Goal: Task Accomplishment & Management: Use online tool/utility

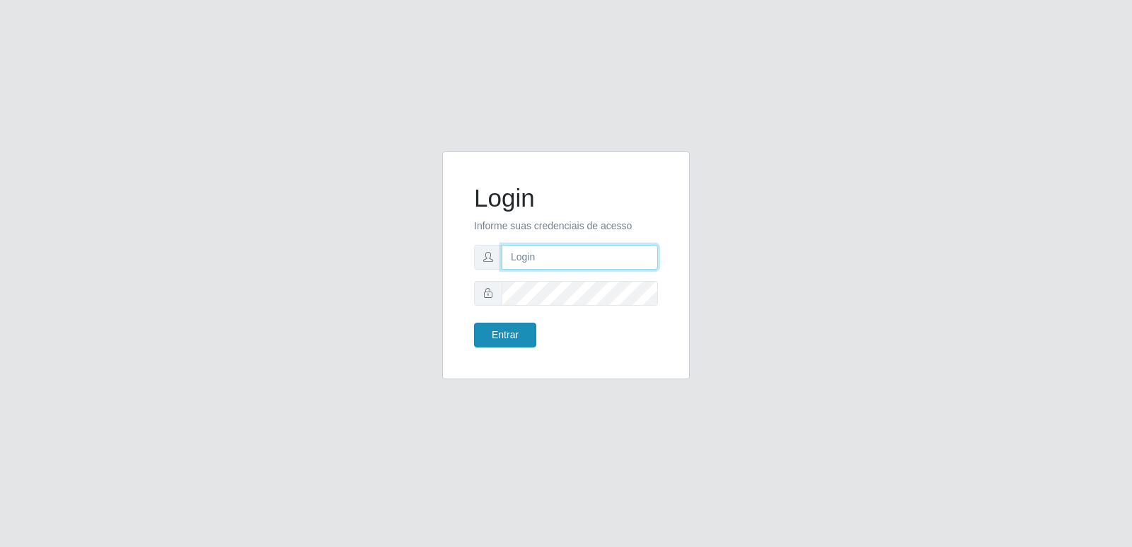
type input "[PERSON_NAME][EMAIL_ADDRESS][DOMAIN_NAME]"
click at [515, 340] on button "Entrar" at bounding box center [505, 335] width 62 height 25
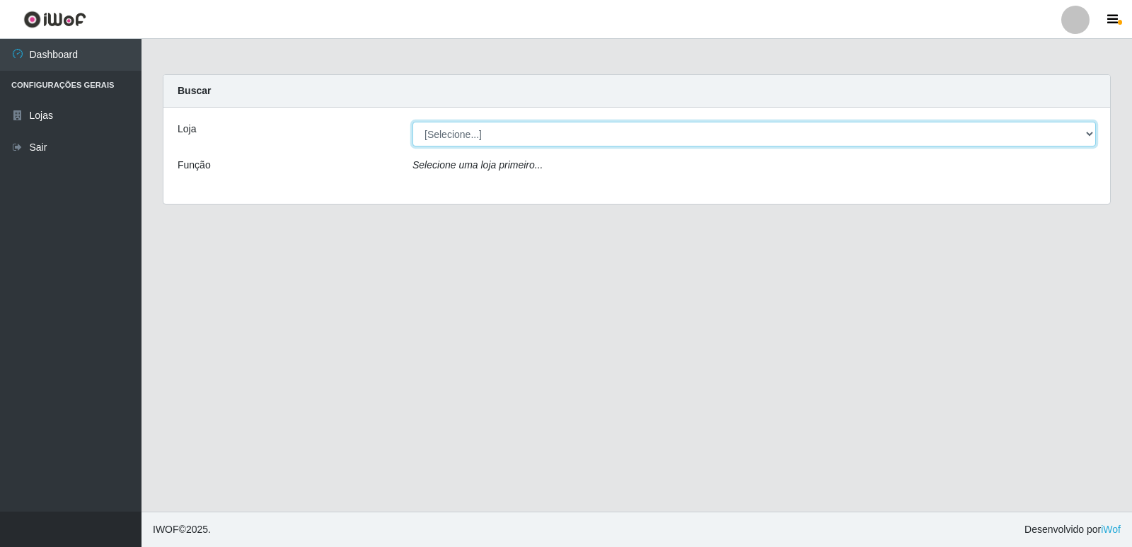
click at [478, 139] on select "[Selecione...] Hiper Queiroz - [GEOGRAPHIC_DATA] [GEOGRAPHIC_DATA] [GEOGRAPHIC_…" at bounding box center [755, 134] width 684 height 25
select select "516"
click at [413, 122] on select "[Selecione...] Hiper Queiroz - [GEOGRAPHIC_DATA] [GEOGRAPHIC_DATA] [GEOGRAPHIC_…" at bounding box center [755, 134] width 684 height 25
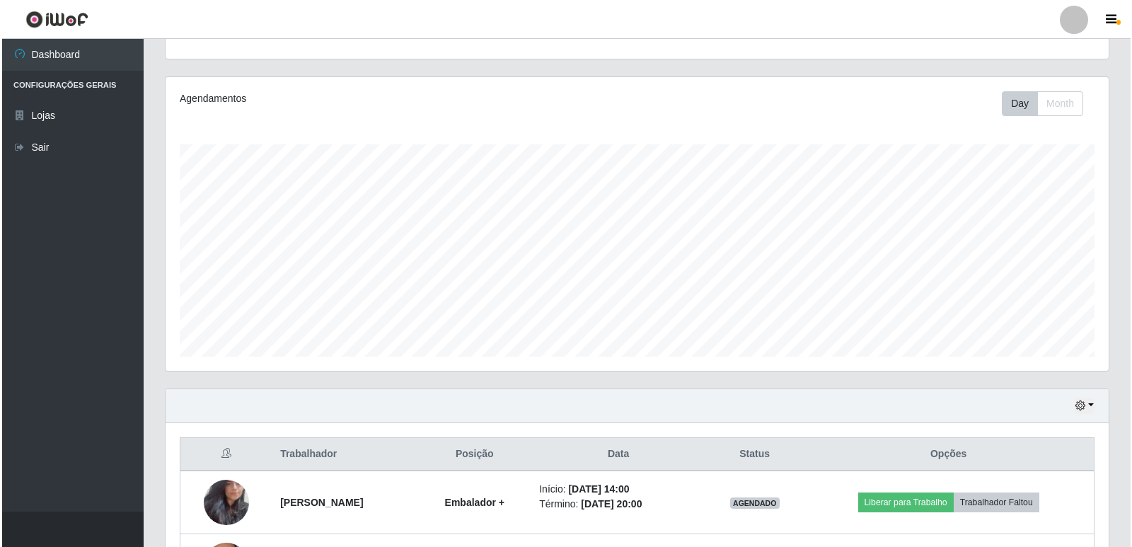
scroll to position [267, 0]
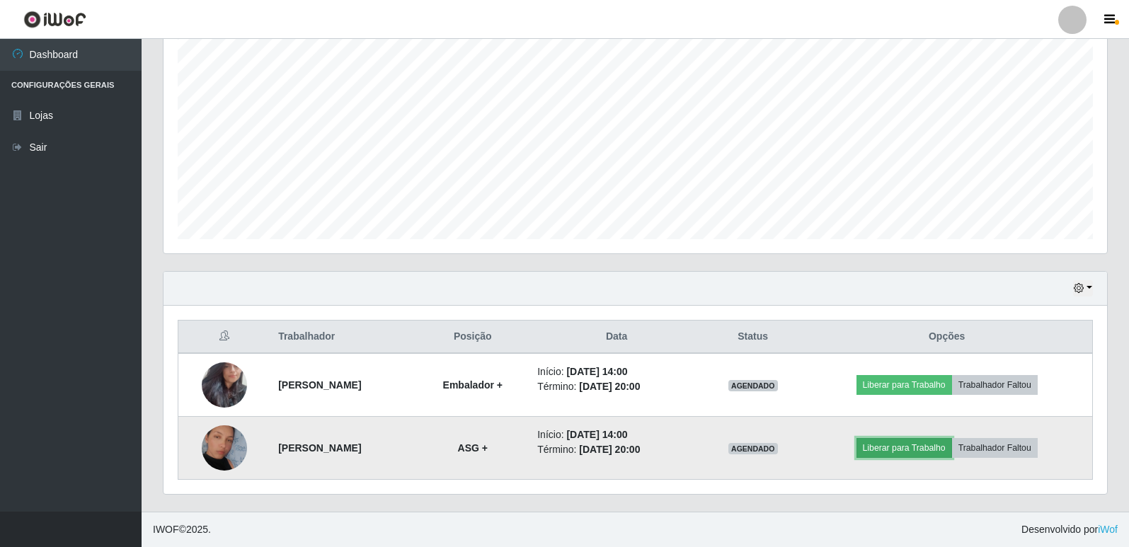
click at [916, 449] on button "Liberar para Trabalho" at bounding box center [904, 448] width 96 height 20
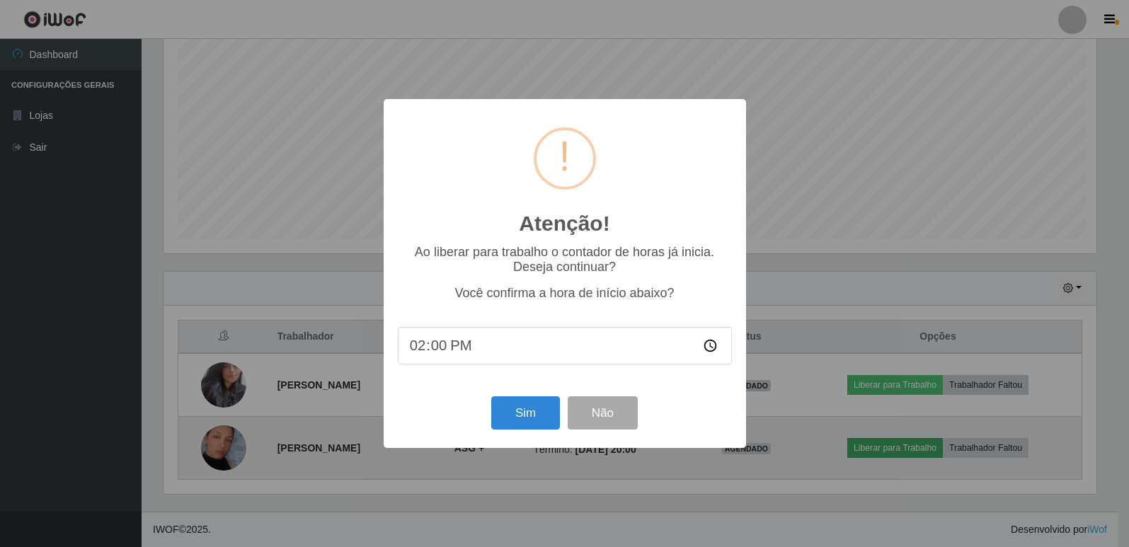
scroll to position [294, 936]
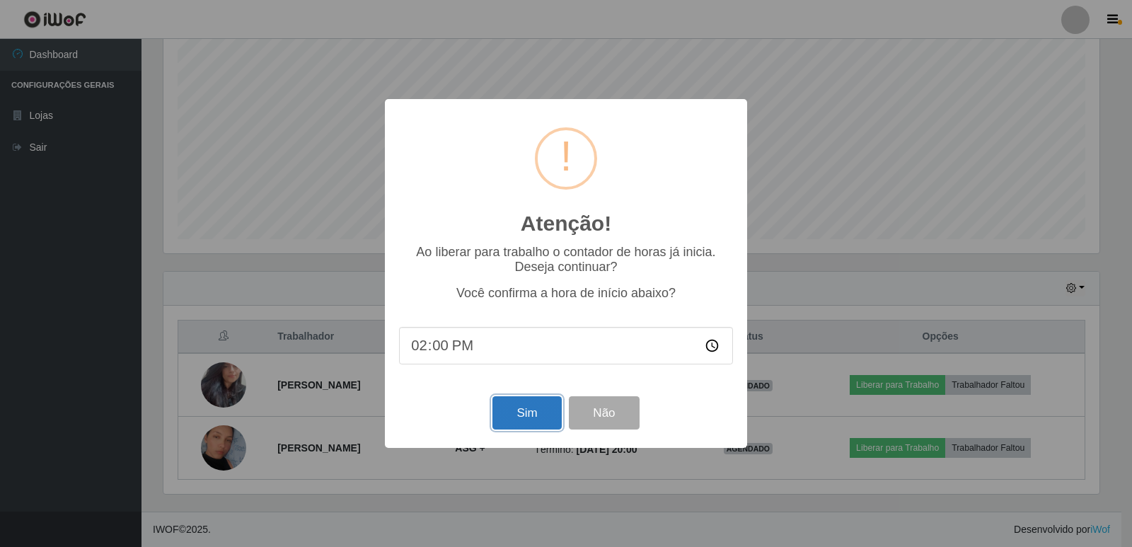
click at [514, 412] on button "Sim" at bounding box center [527, 412] width 69 height 33
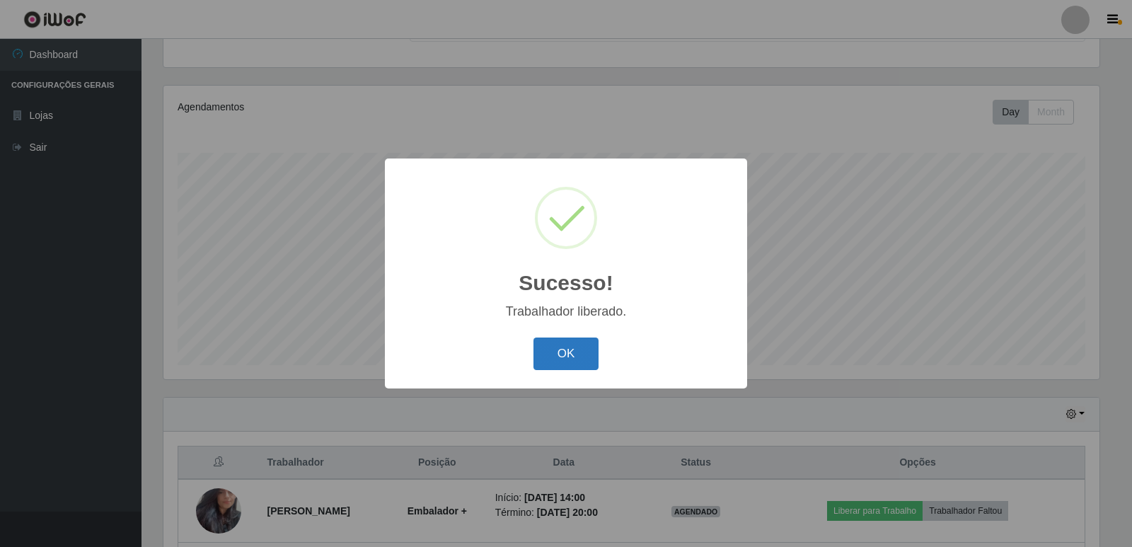
click at [556, 347] on button "OK" at bounding box center [567, 354] width 66 height 33
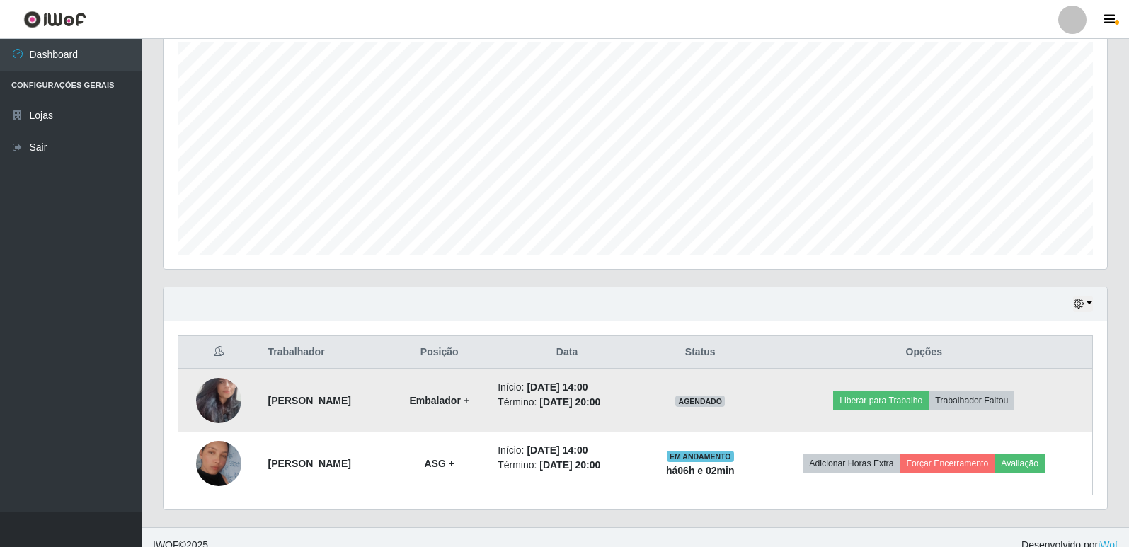
scroll to position [267, 0]
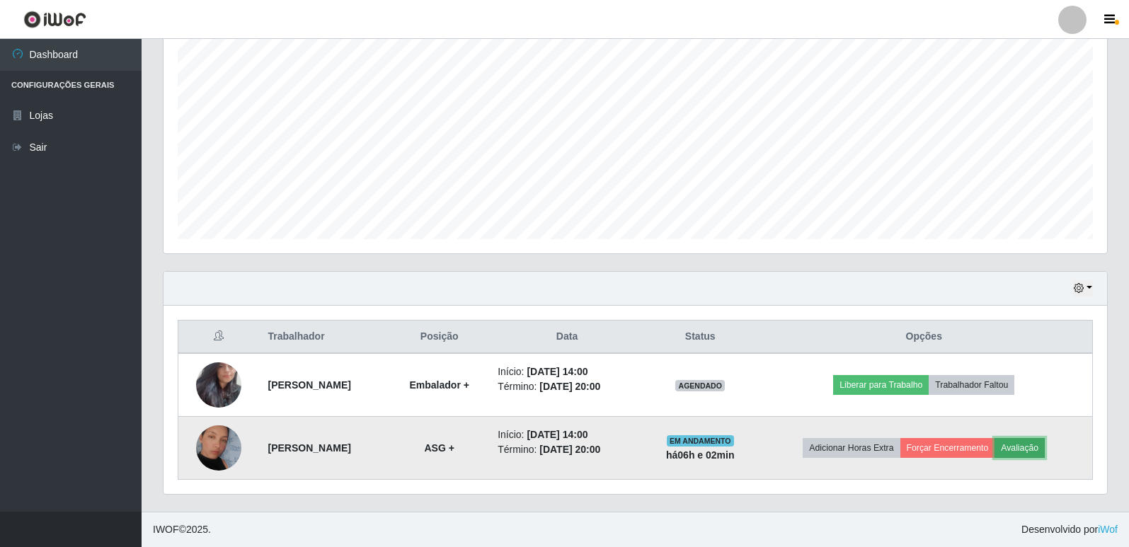
click at [1029, 449] on button "Avaliação" at bounding box center [1019, 448] width 50 height 20
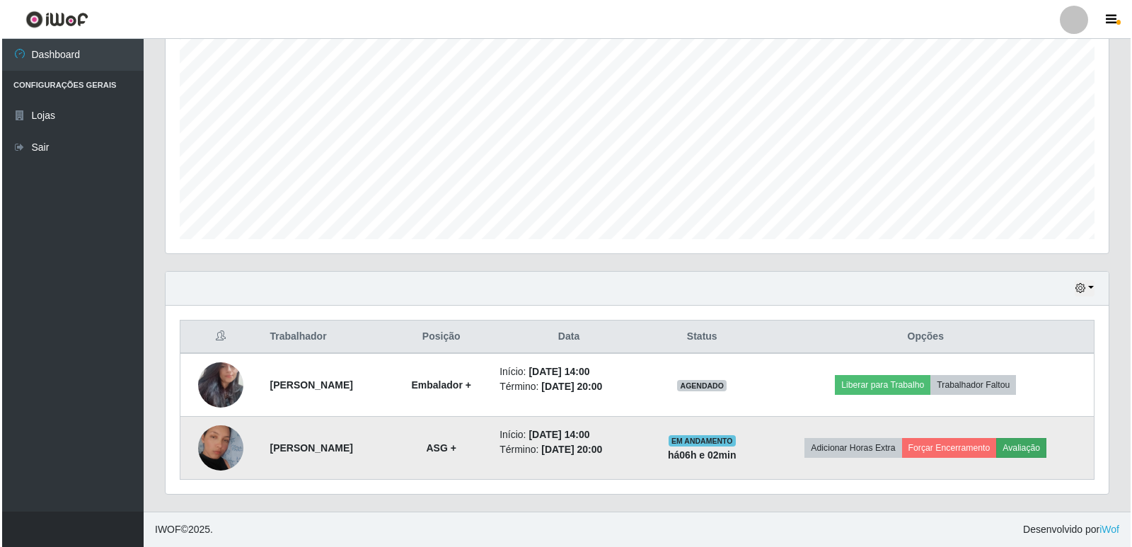
scroll to position [294, 936]
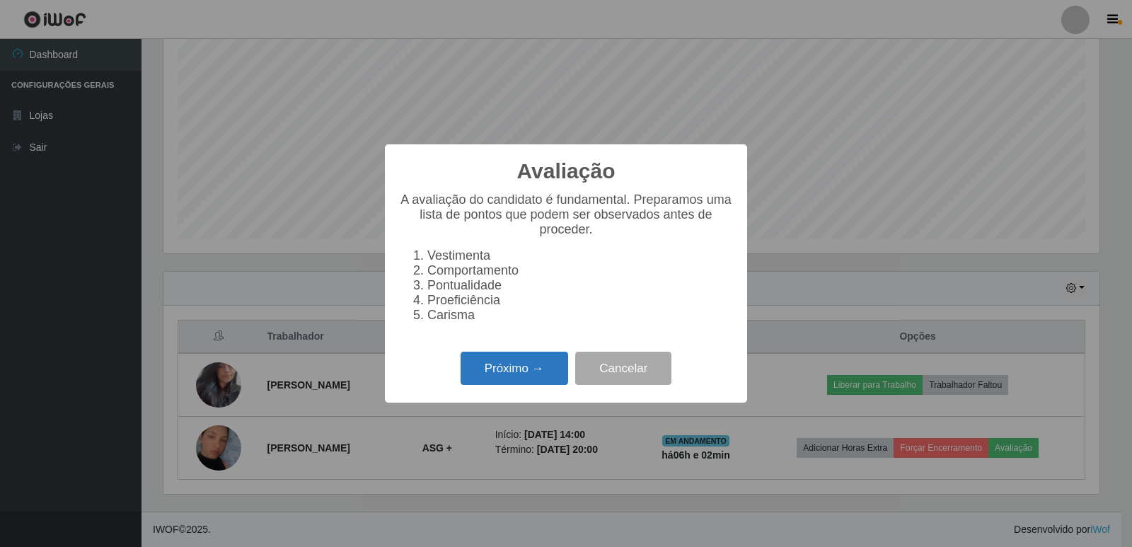
click at [510, 373] on button "Próximo →" at bounding box center [515, 368] width 108 height 33
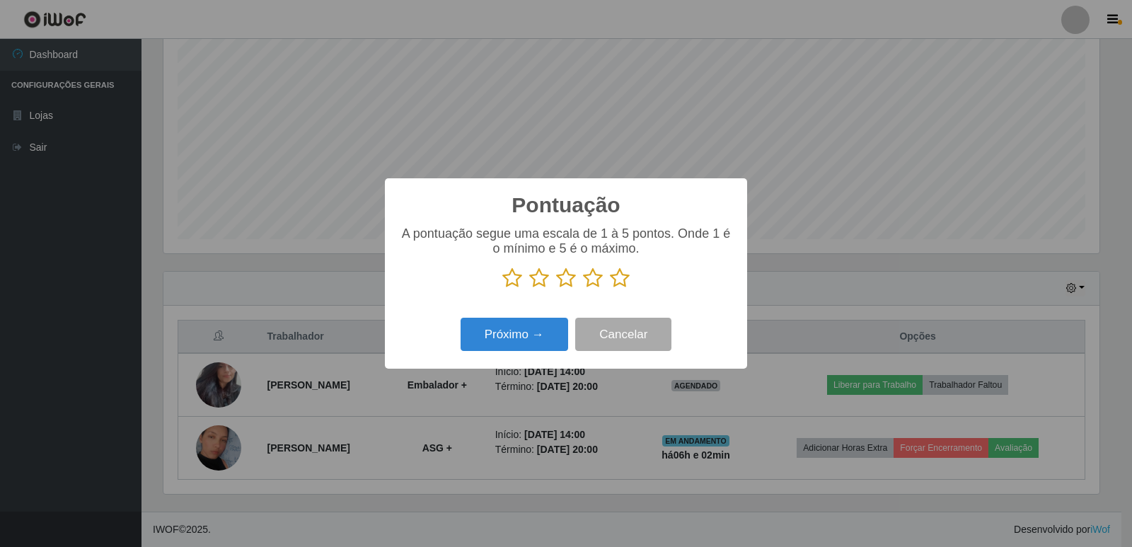
scroll to position [707403, 706760]
click at [529, 328] on button "Próximo →" at bounding box center [515, 334] width 108 height 33
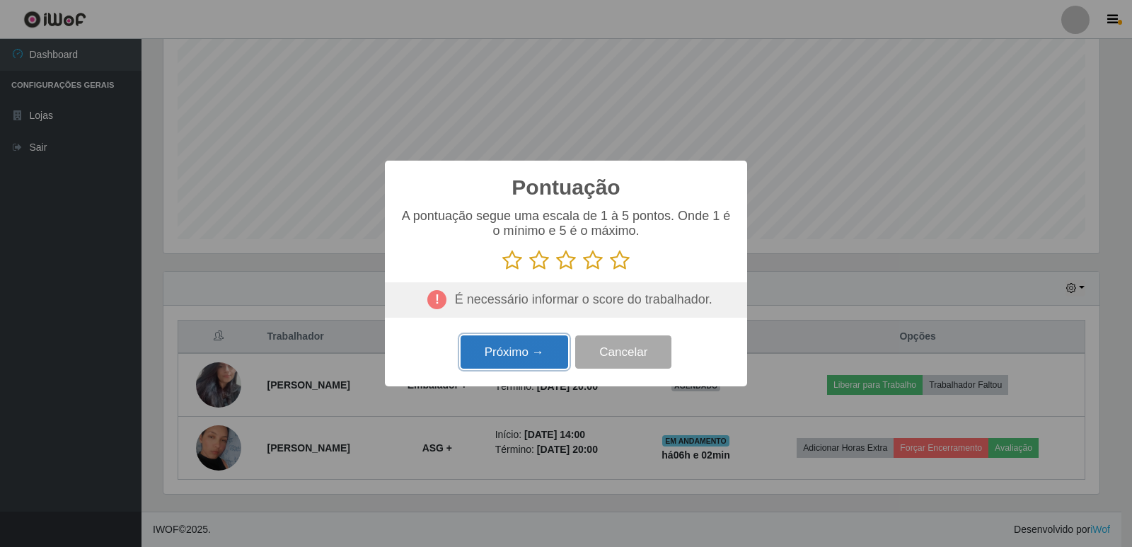
click at [527, 347] on button "Próximo →" at bounding box center [515, 351] width 108 height 33
drag, startPoint x: 553, startPoint y: 265, endPoint x: 562, endPoint y: 265, distance: 9.2
click at [555, 265] on p at bounding box center [566, 260] width 334 height 21
click at [563, 265] on icon at bounding box center [566, 260] width 20 height 21
click at [556, 271] on input "radio" at bounding box center [556, 271] width 0 height 0
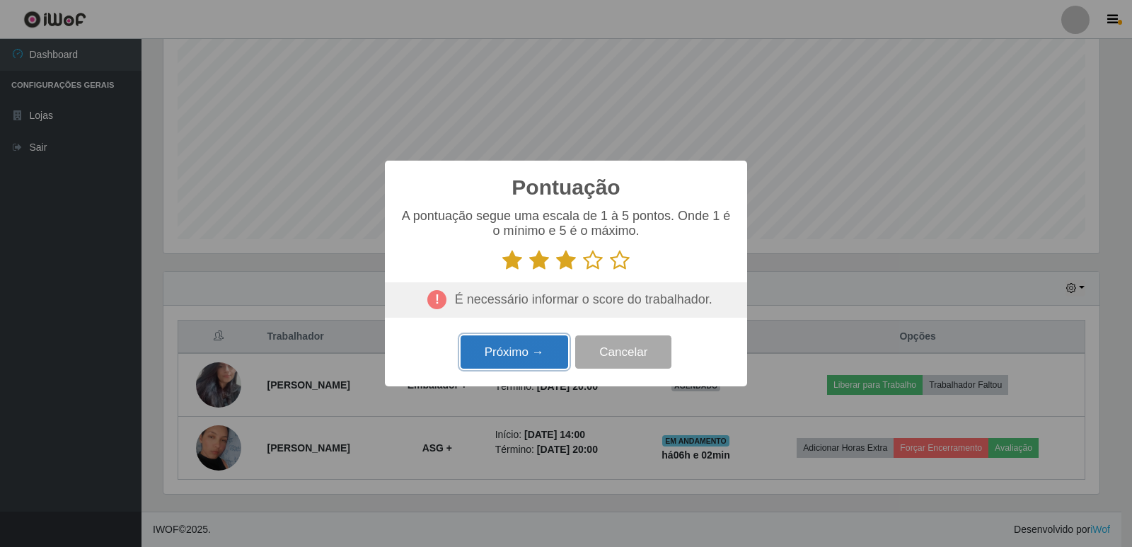
drag, startPoint x: 483, startPoint y: 367, endPoint x: 504, endPoint y: 358, distance: 22.9
click at [504, 358] on button "Próximo →" at bounding box center [515, 351] width 108 height 33
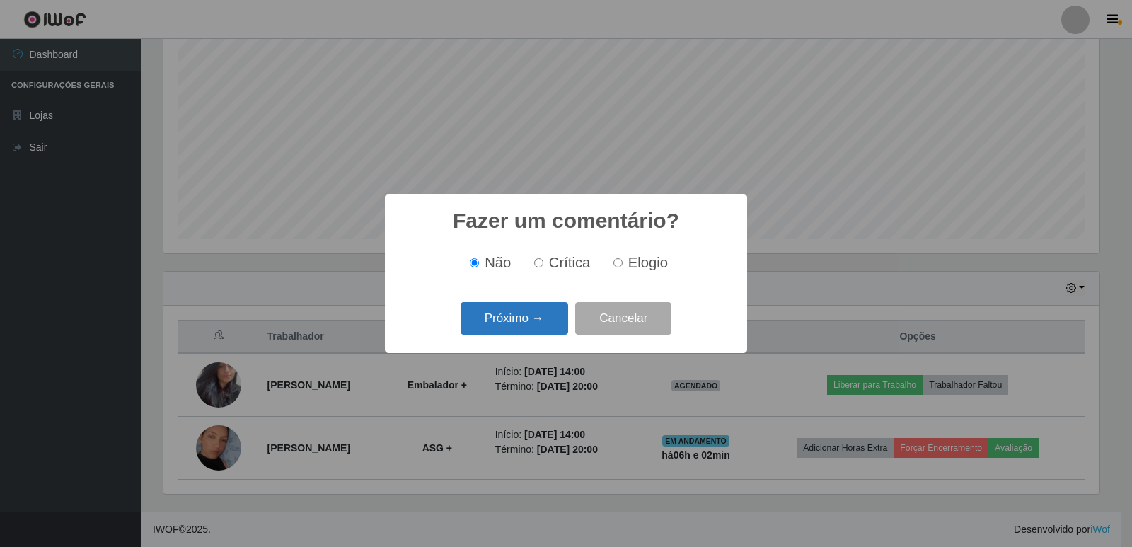
click at [535, 321] on button "Próximo →" at bounding box center [515, 318] width 108 height 33
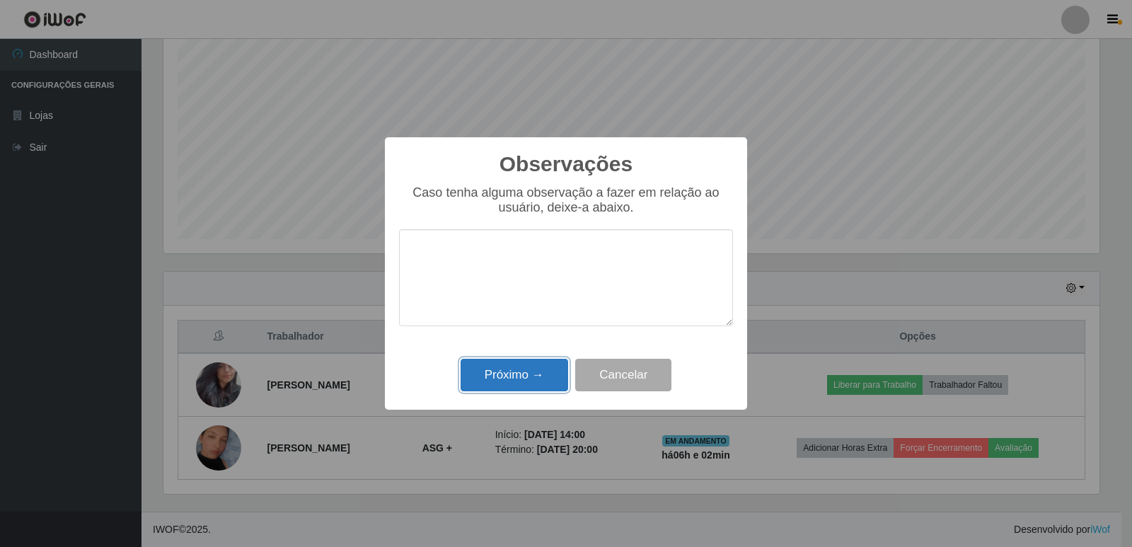
click at [487, 369] on button "Próximo →" at bounding box center [515, 375] width 108 height 33
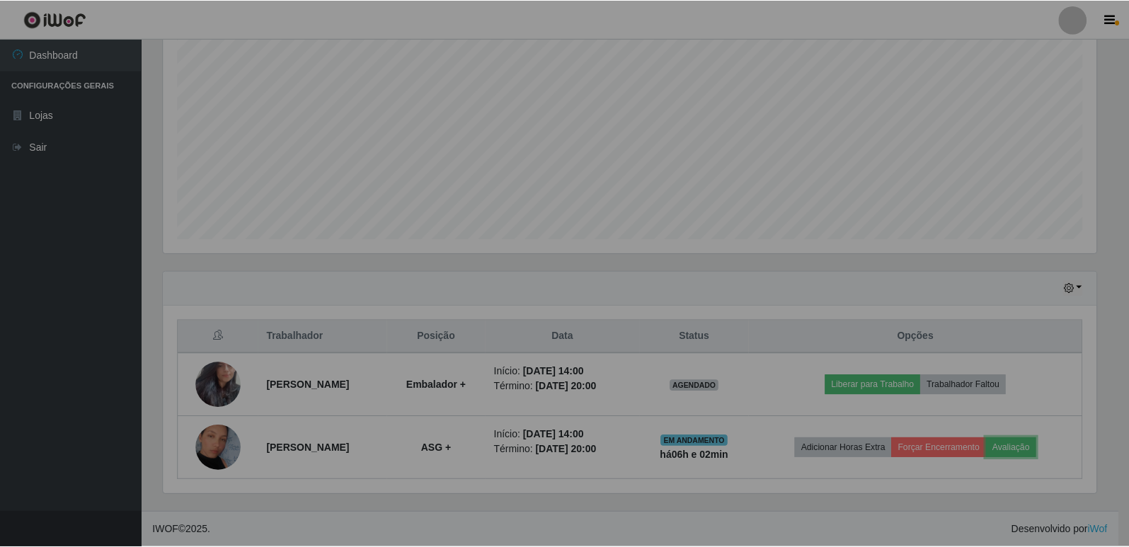
scroll to position [294, 943]
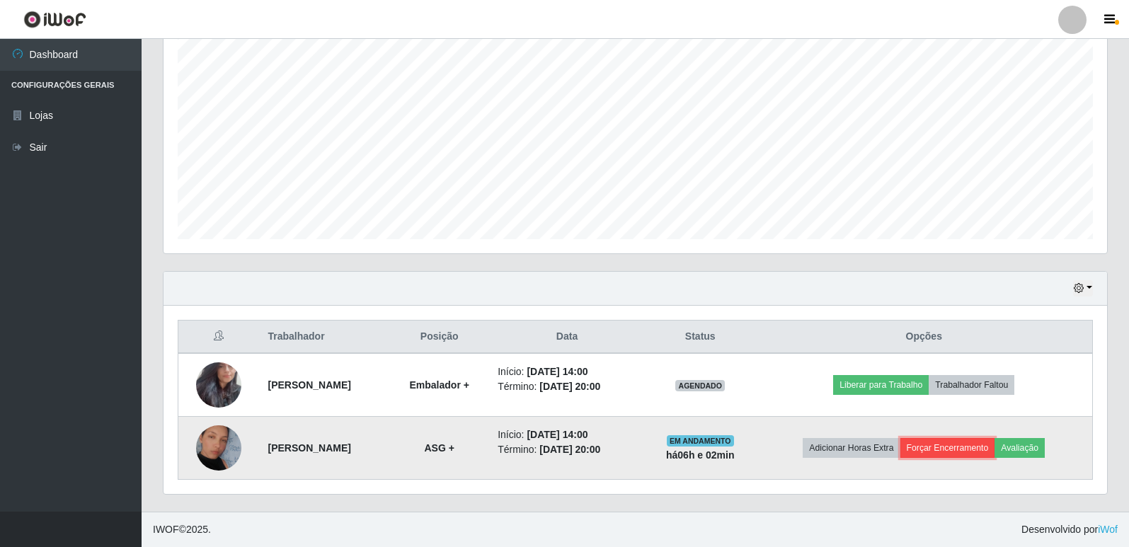
click at [955, 451] on button "Forçar Encerramento" at bounding box center [947, 448] width 95 height 20
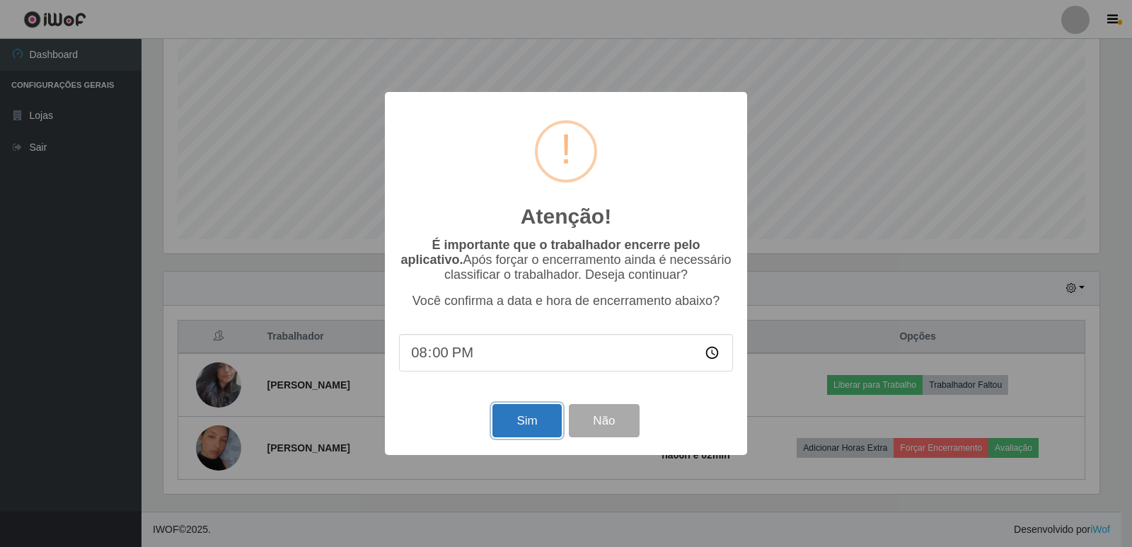
click at [515, 423] on button "Sim" at bounding box center [527, 420] width 69 height 33
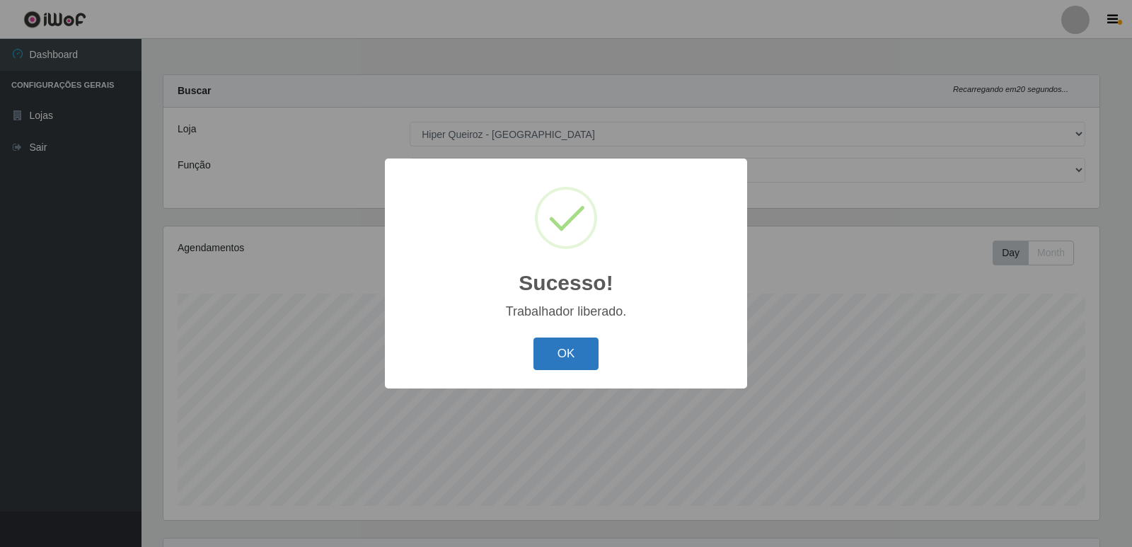
drag, startPoint x: 553, startPoint y: 364, endPoint x: 561, endPoint y: 363, distance: 7.9
click at [557, 364] on button "OK" at bounding box center [567, 354] width 66 height 33
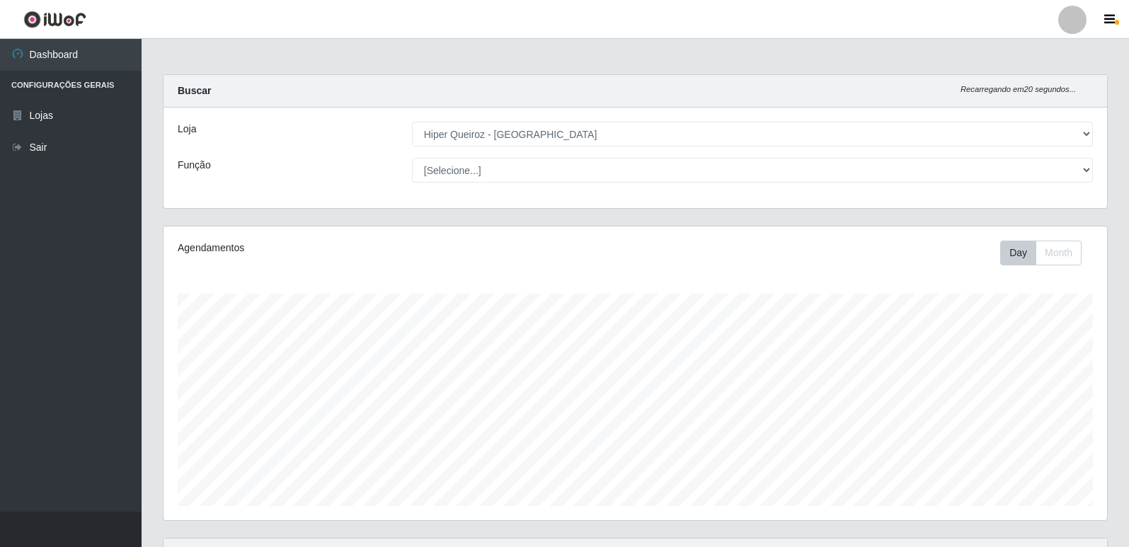
scroll to position [294, 943]
